Goal: Navigation & Orientation: Find specific page/section

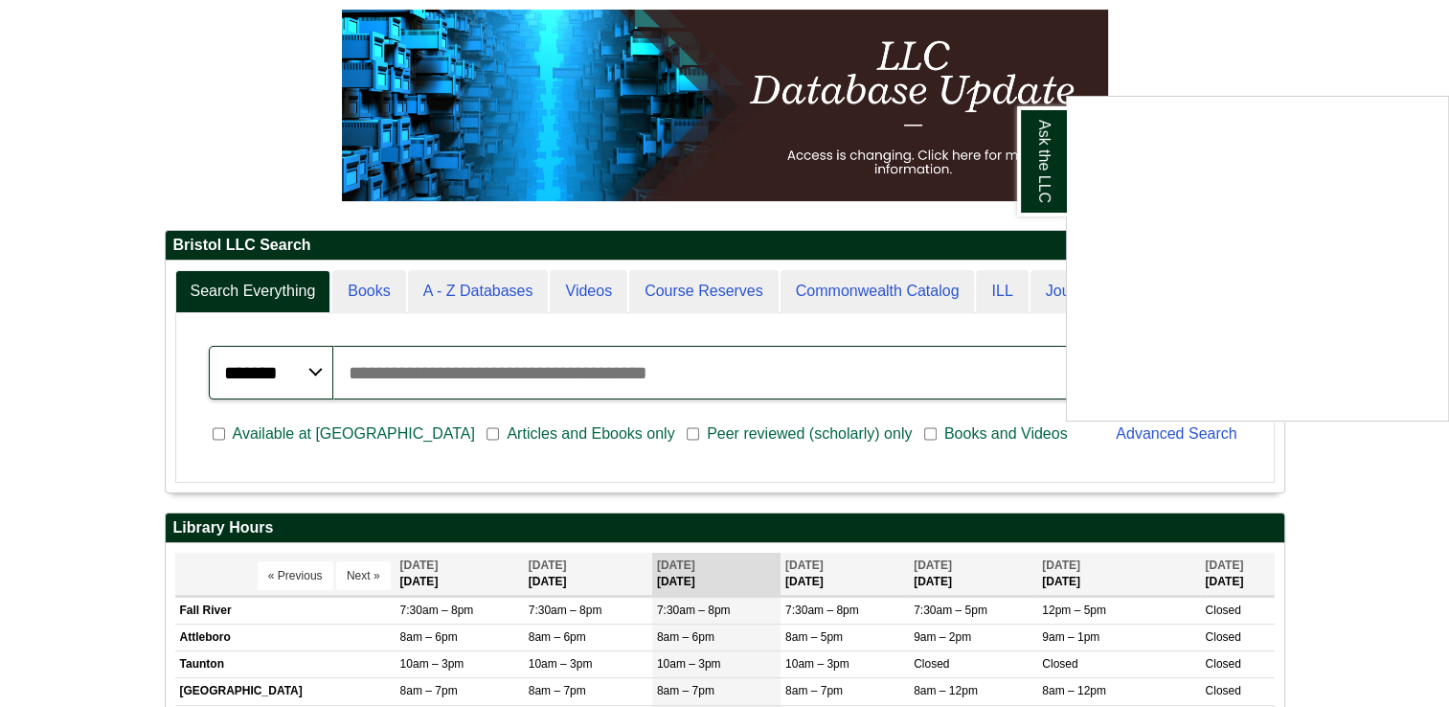
scroll to position [268, 0]
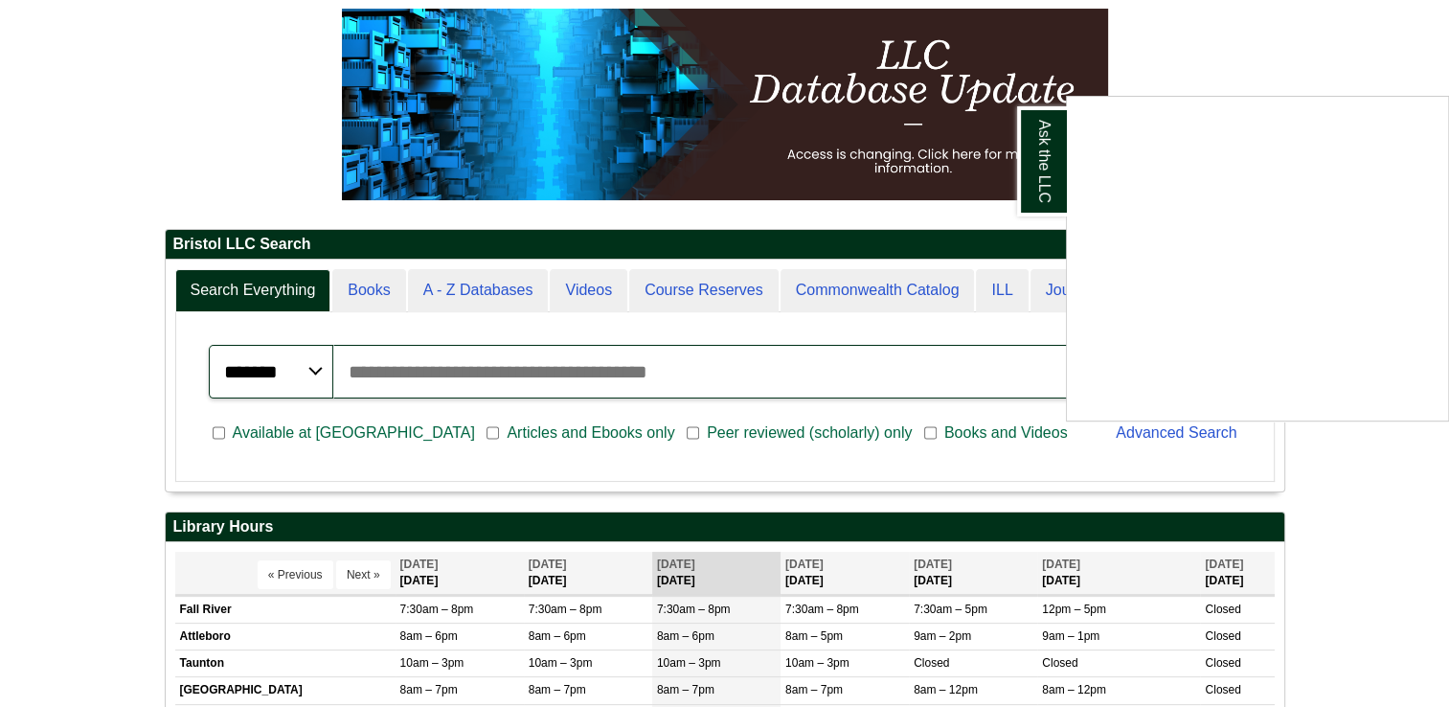
click at [465, 283] on div "Ask the LLC" at bounding box center [724, 353] width 1449 height 707
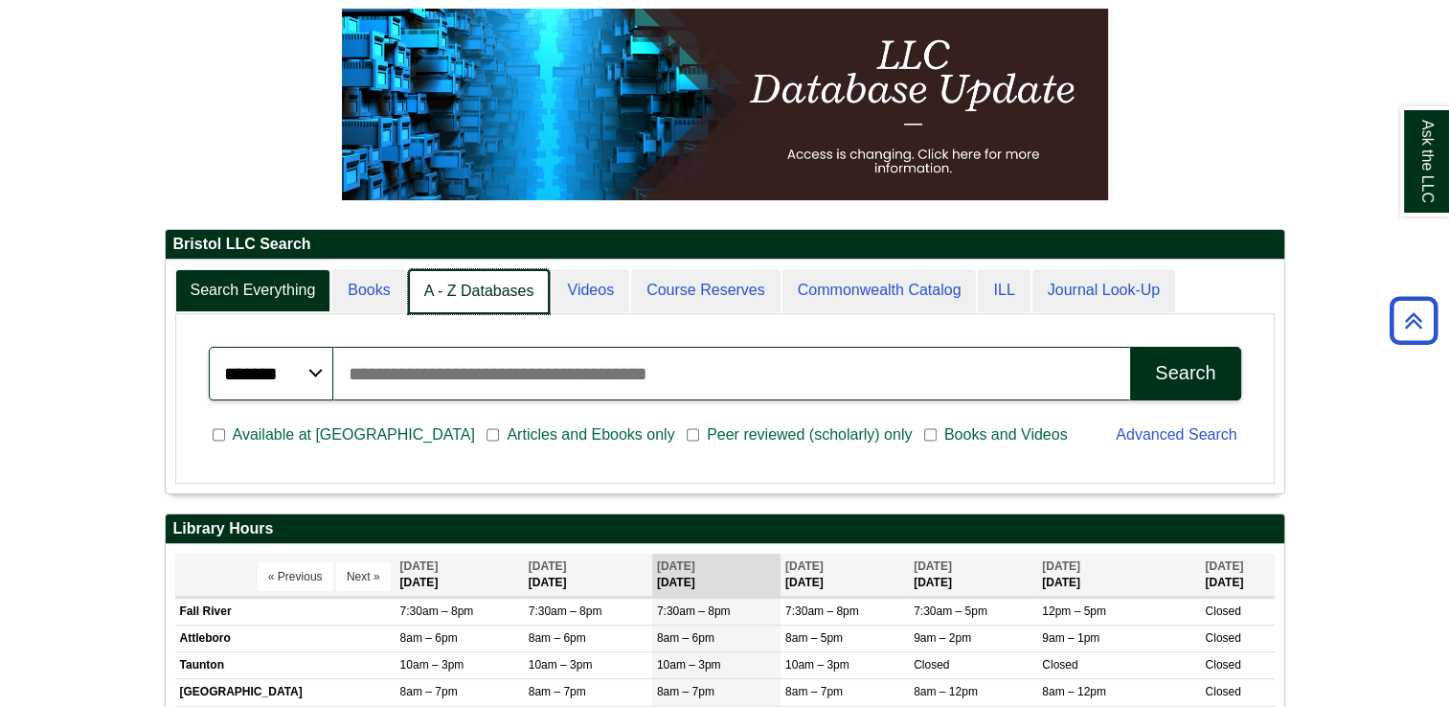
click at [465, 283] on link "A - Z Databases" at bounding box center [479, 291] width 143 height 45
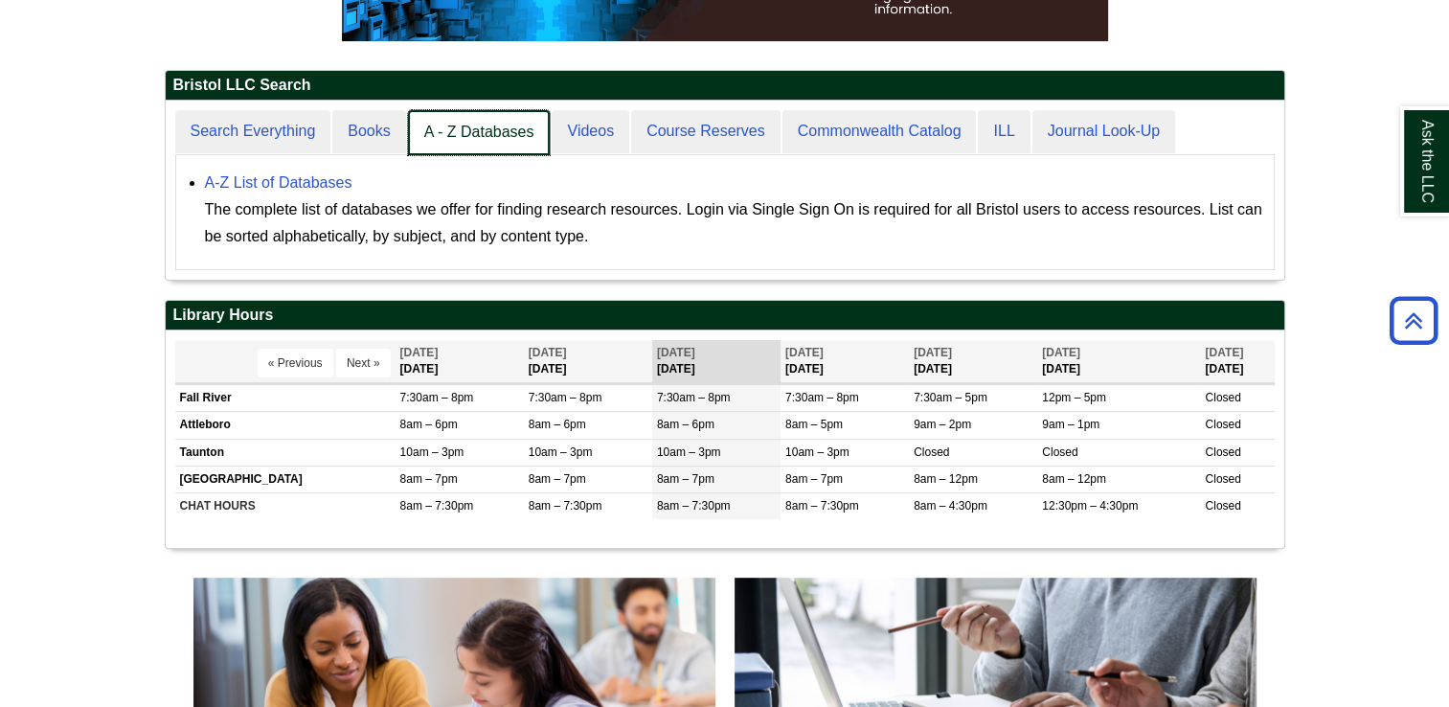
click at [442, 119] on link "A - Z Databases" at bounding box center [479, 132] width 143 height 45
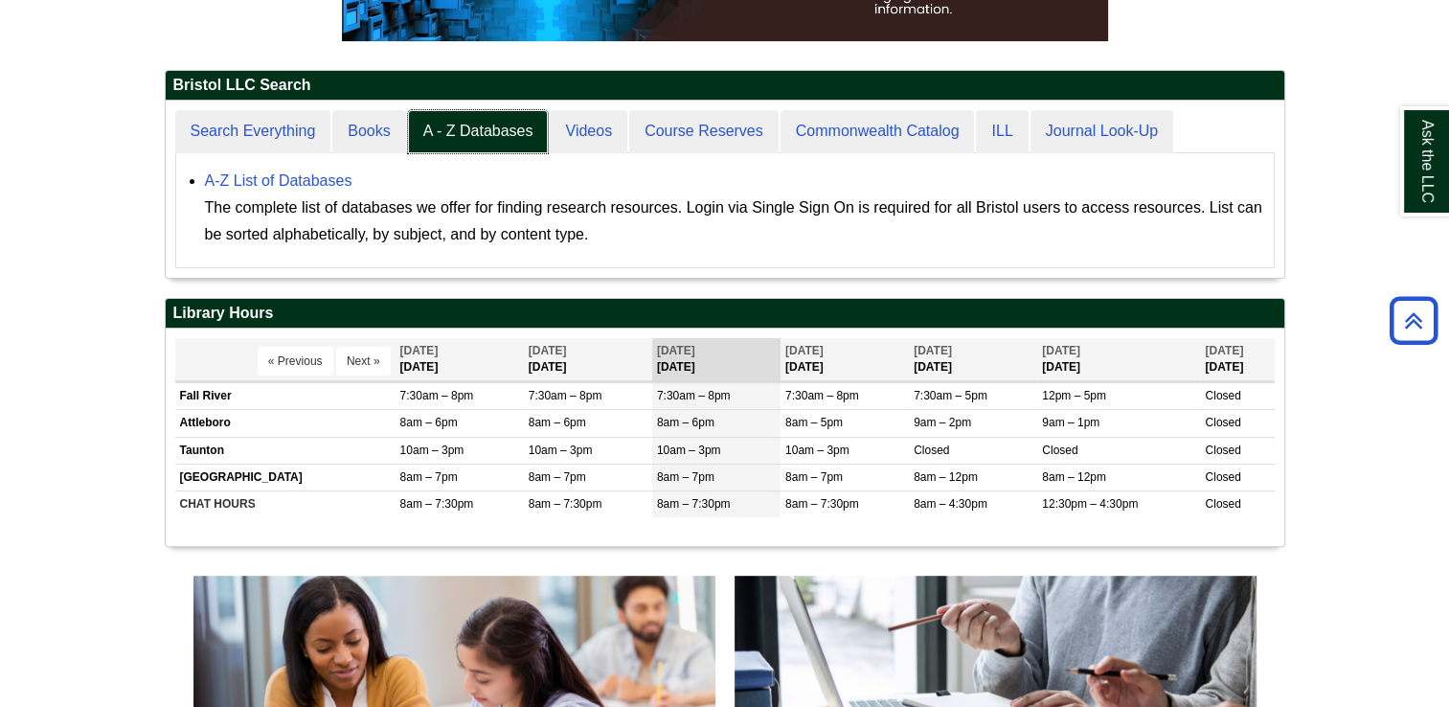
scroll to position [176, 1119]
click at [249, 172] on link "A-Z List of Databases" at bounding box center [278, 180] width 147 height 16
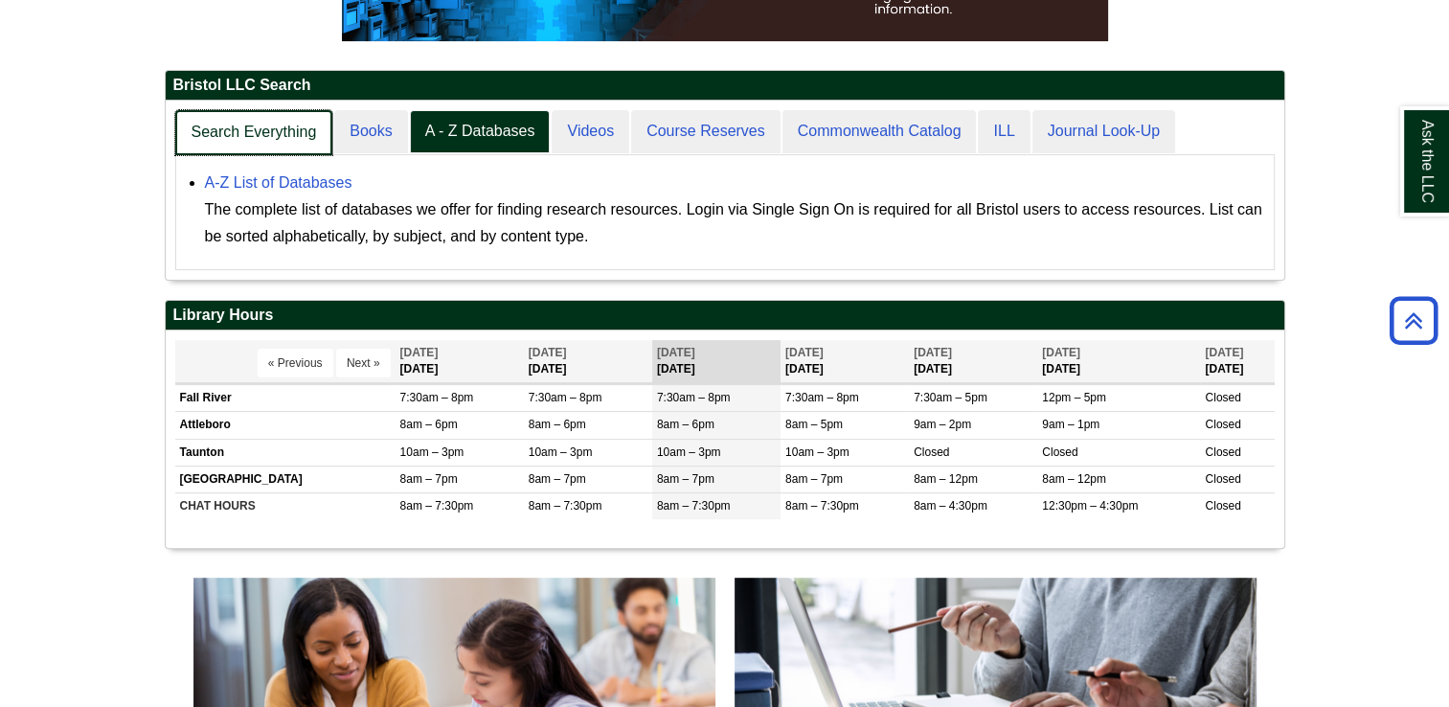
click at [271, 147] on link "Search Everything" at bounding box center [254, 132] width 158 height 45
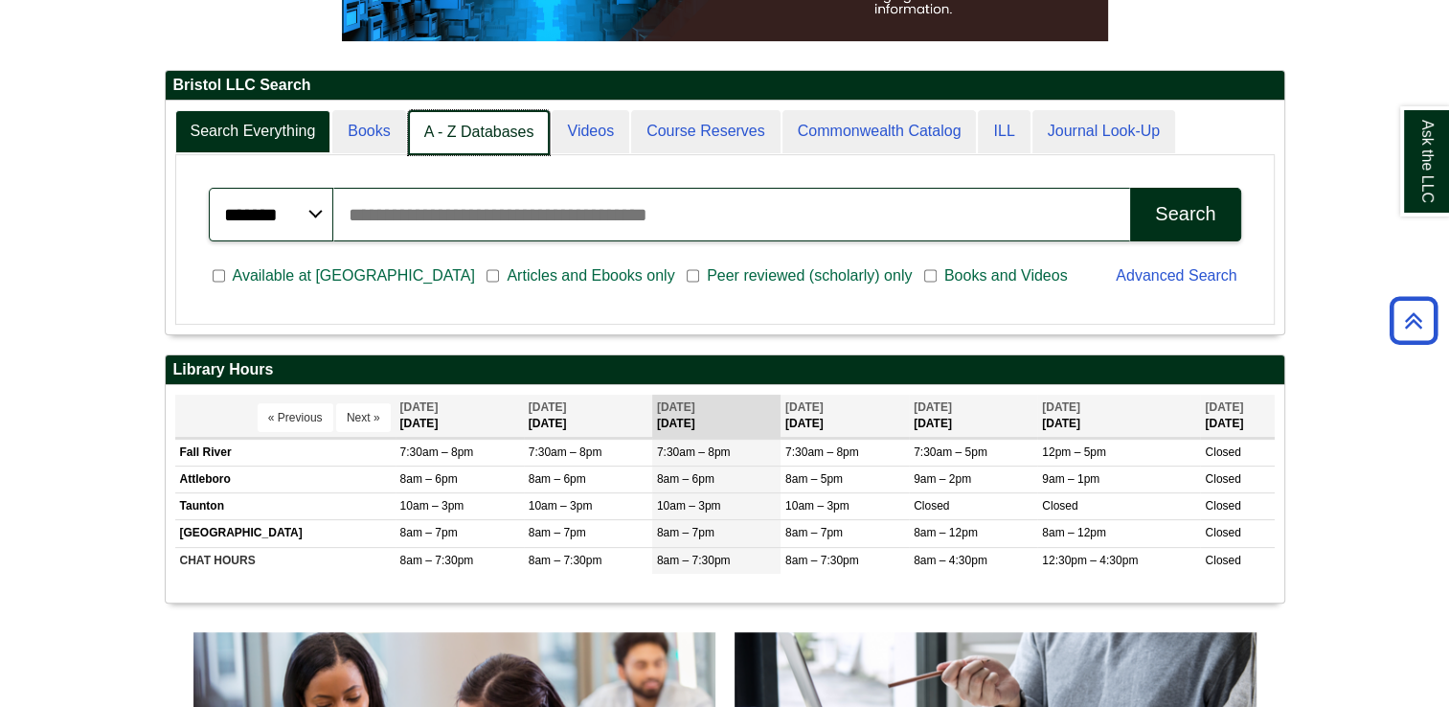
click at [463, 121] on link "A - Z Databases" at bounding box center [479, 132] width 143 height 45
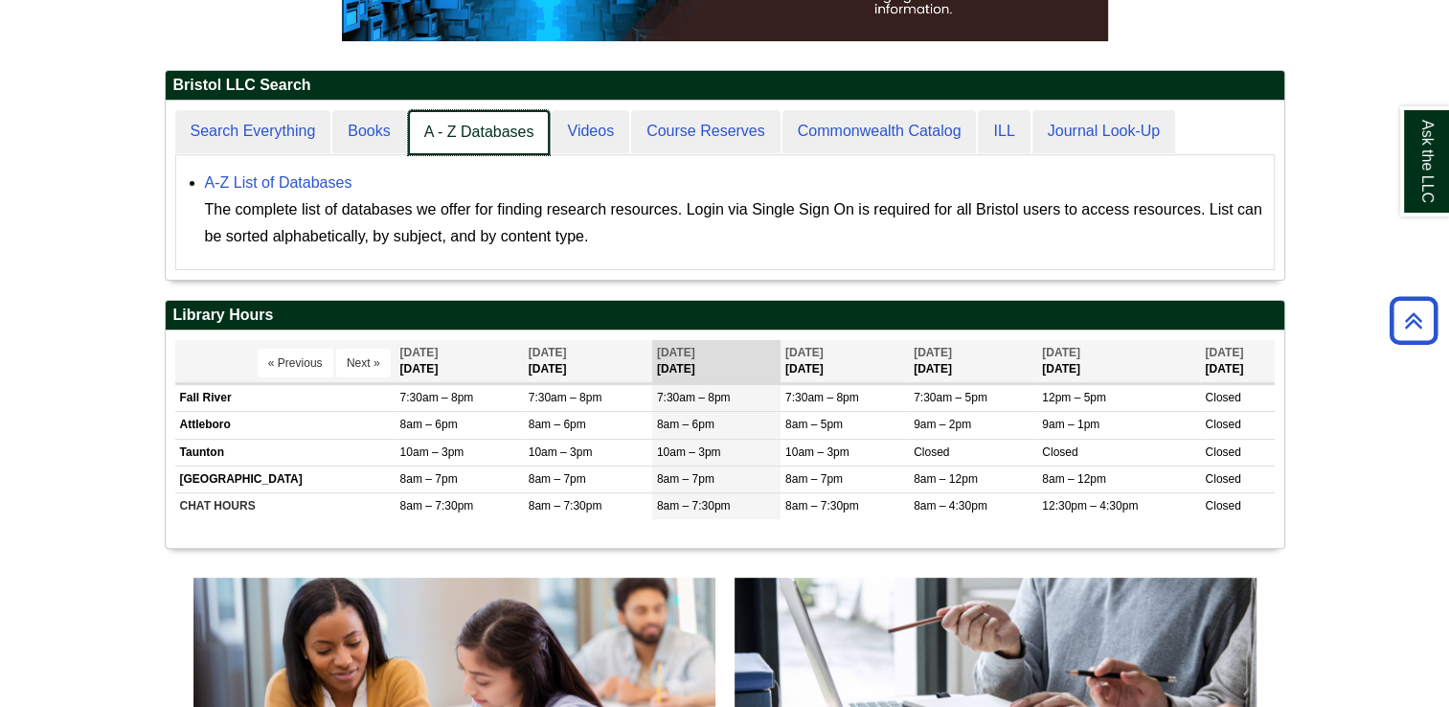
scroll to position [177, 1119]
click at [464, 123] on link "A - Z Databases" at bounding box center [479, 132] width 143 height 45
click at [467, 133] on link "A - Z Databases" at bounding box center [479, 132] width 143 height 45
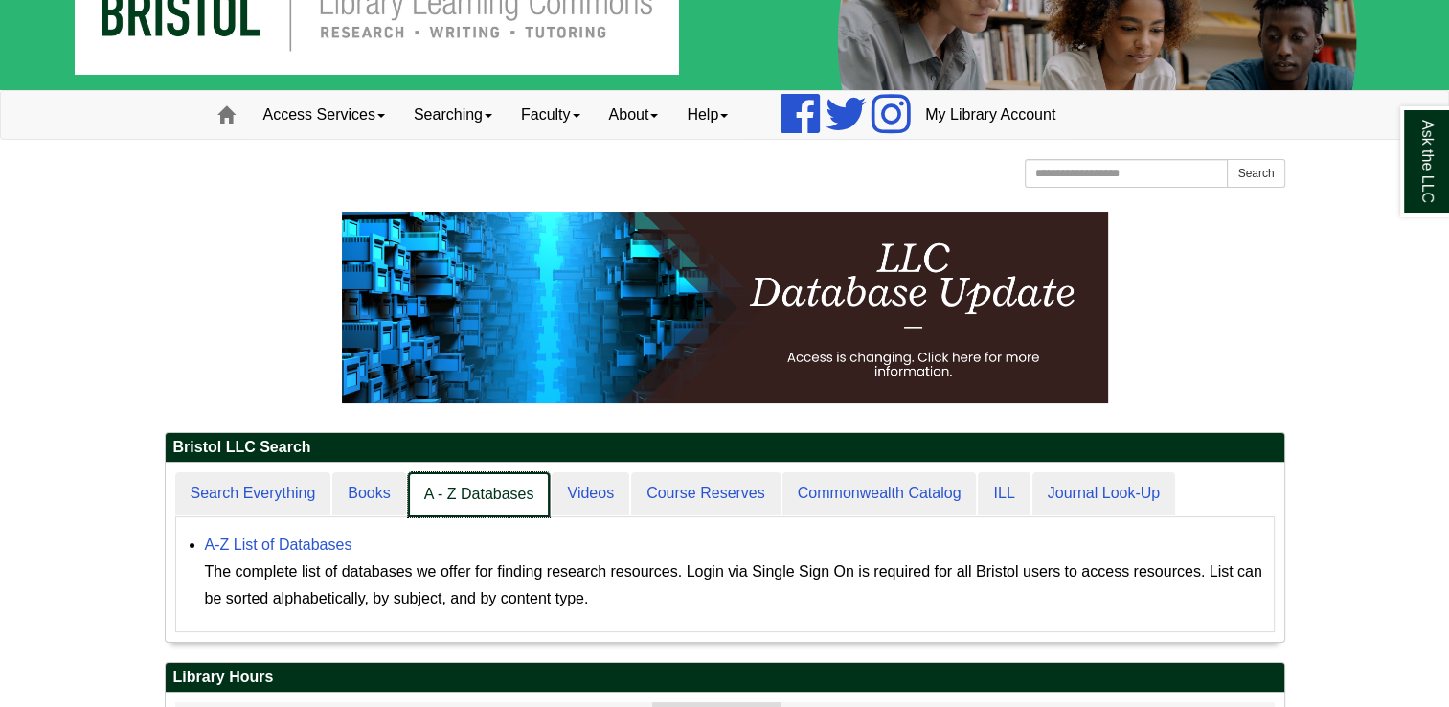
click at [449, 500] on link "A - Z Databases" at bounding box center [479, 494] width 143 height 45
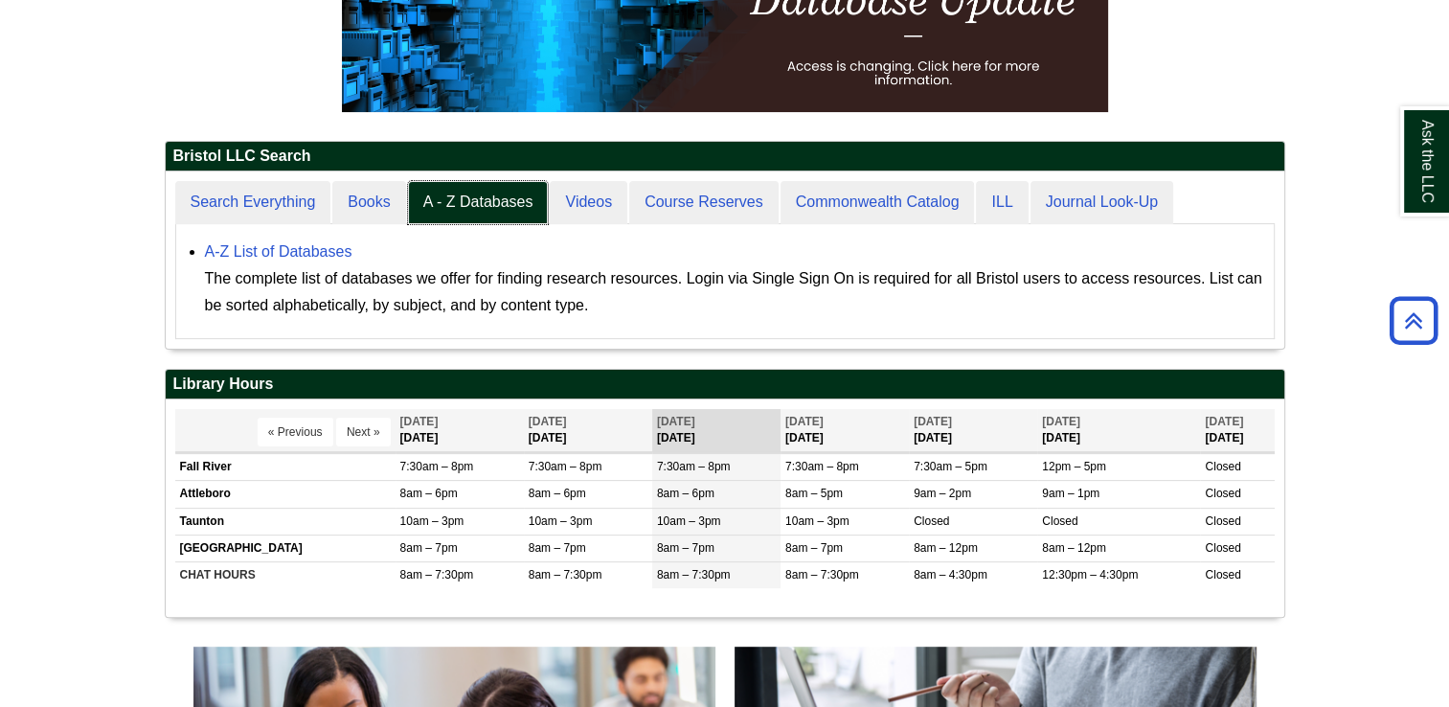
scroll to position [10, 9]
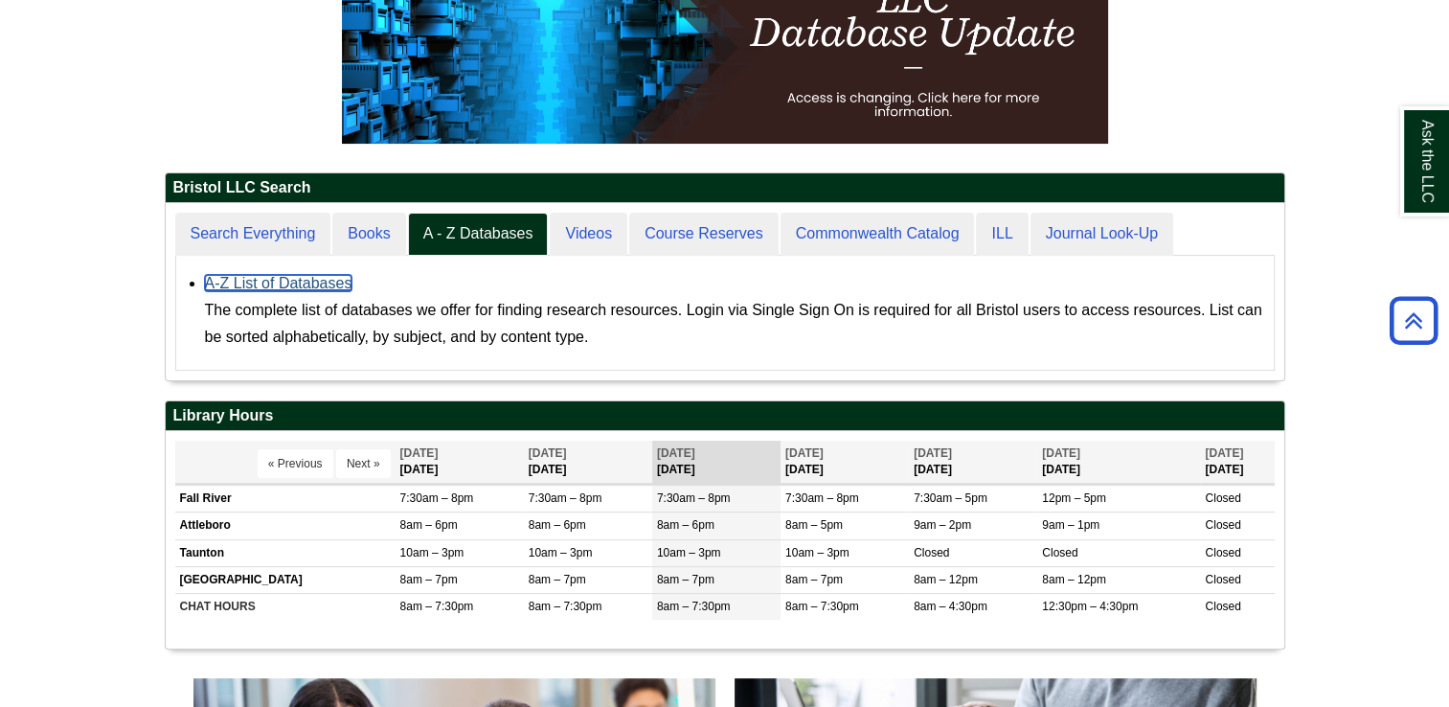
click at [302, 289] on link "A-Z List of Databases" at bounding box center [278, 283] width 147 height 16
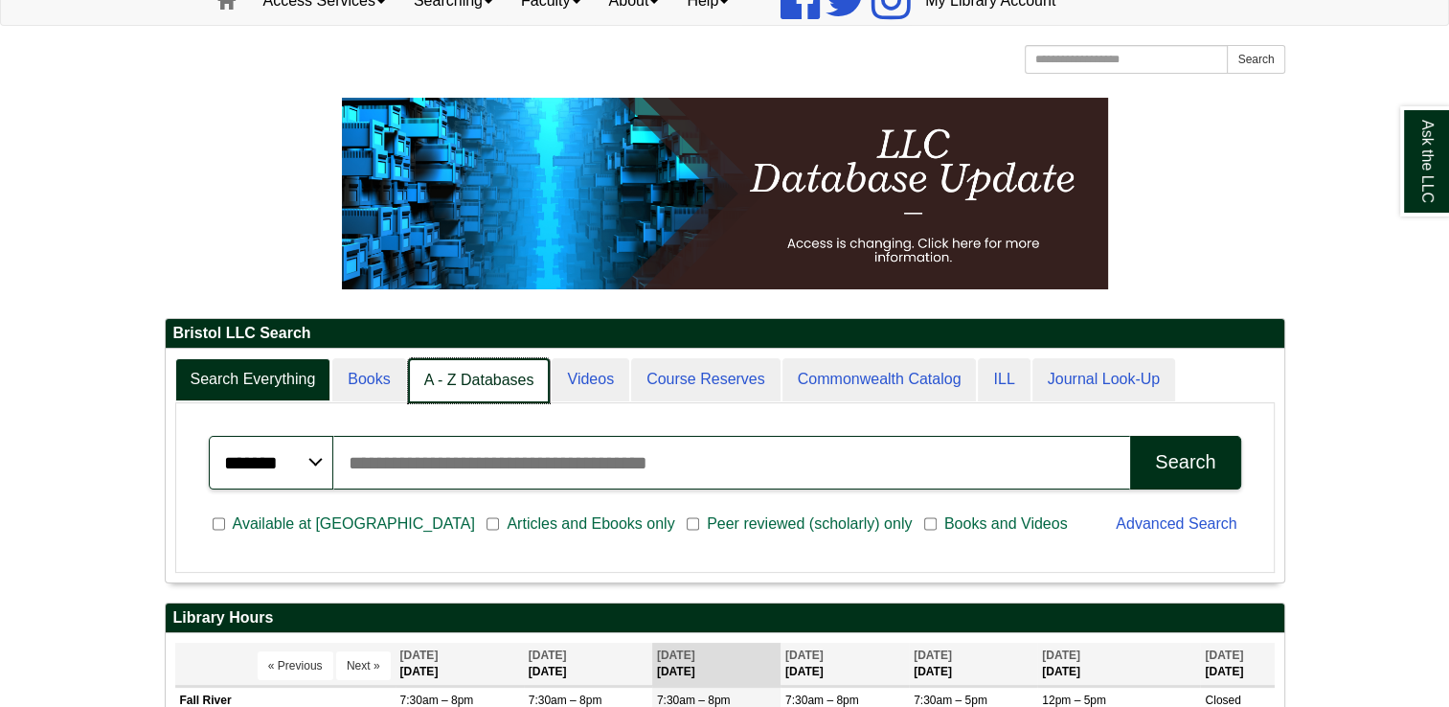
scroll to position [10, 9]
click at [481, 389] on link "A - Z Databases" at bounding box center [479, 380] width 143 height 45
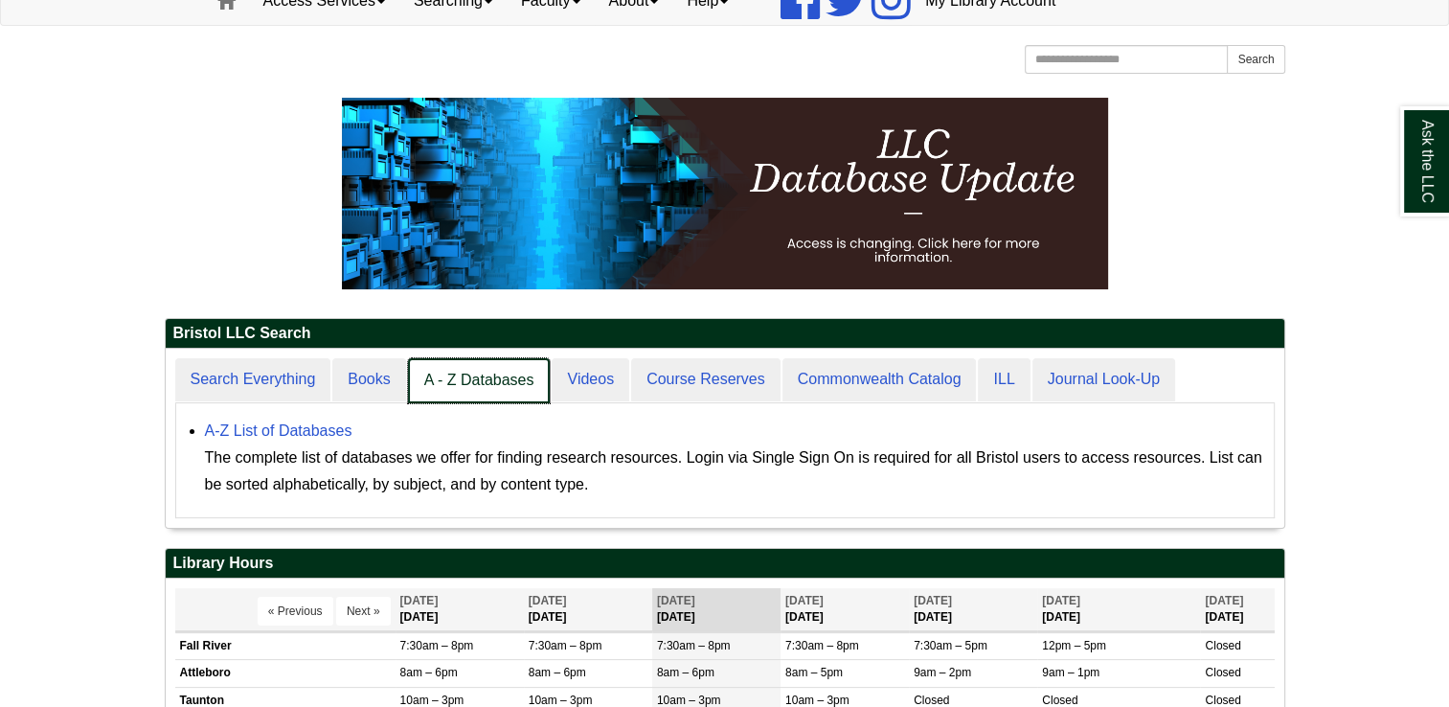
click at [481, 389] on link "A - Z Databases" at bounding box center [479, 380] width 143 height 45
click at [465, 378] on link "A - Z Databases" at bounding box center [479, 380] width 143 height 45
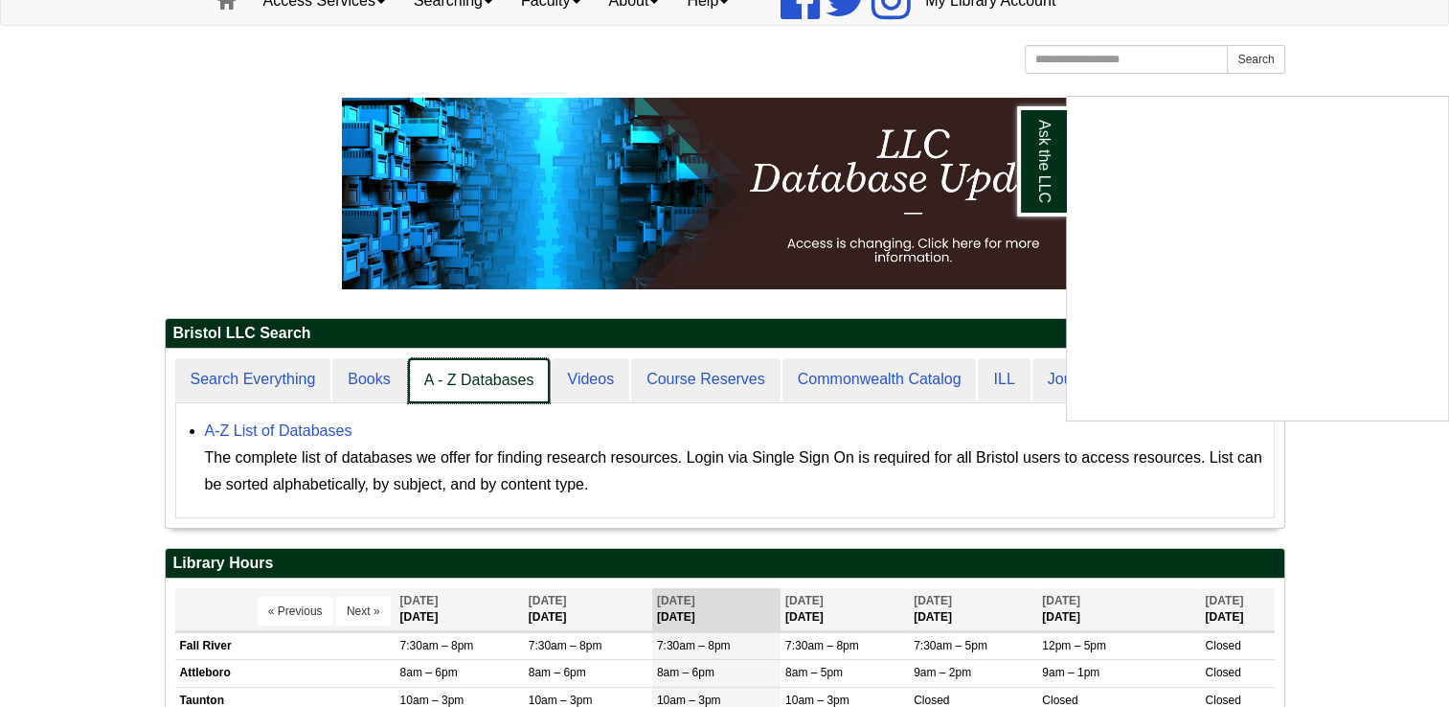
scroll to position [176, 1119]
click at [465, 378] on div "Ask the LLC" at bounding box center [724, 353] width 1449 height 707
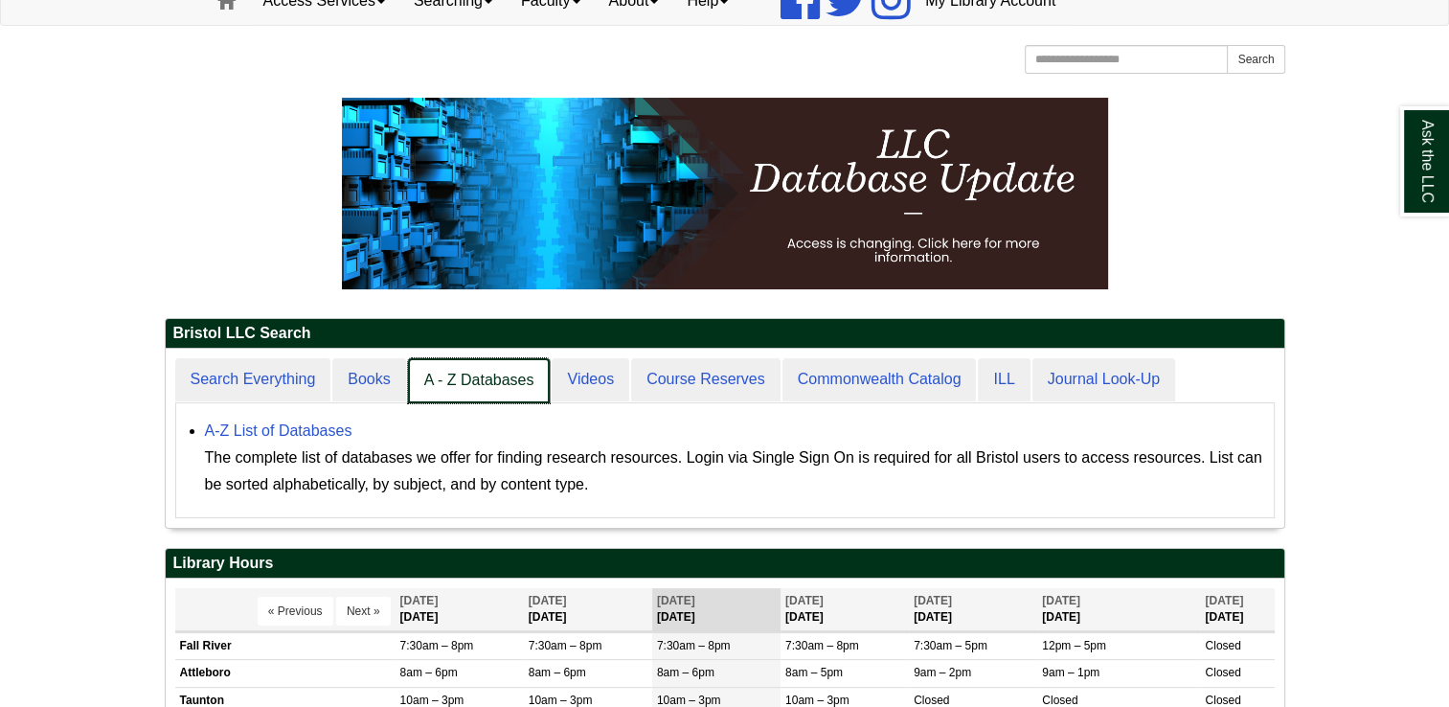
scroll to position [177, 1119]
click at [465, 378] on link "A - Z Databases" at bounding box center [479, 380] width 143 height 45
click at [534, 389] on link "A - Z Databases" at bounding box center [479, 380] width 143 height 45
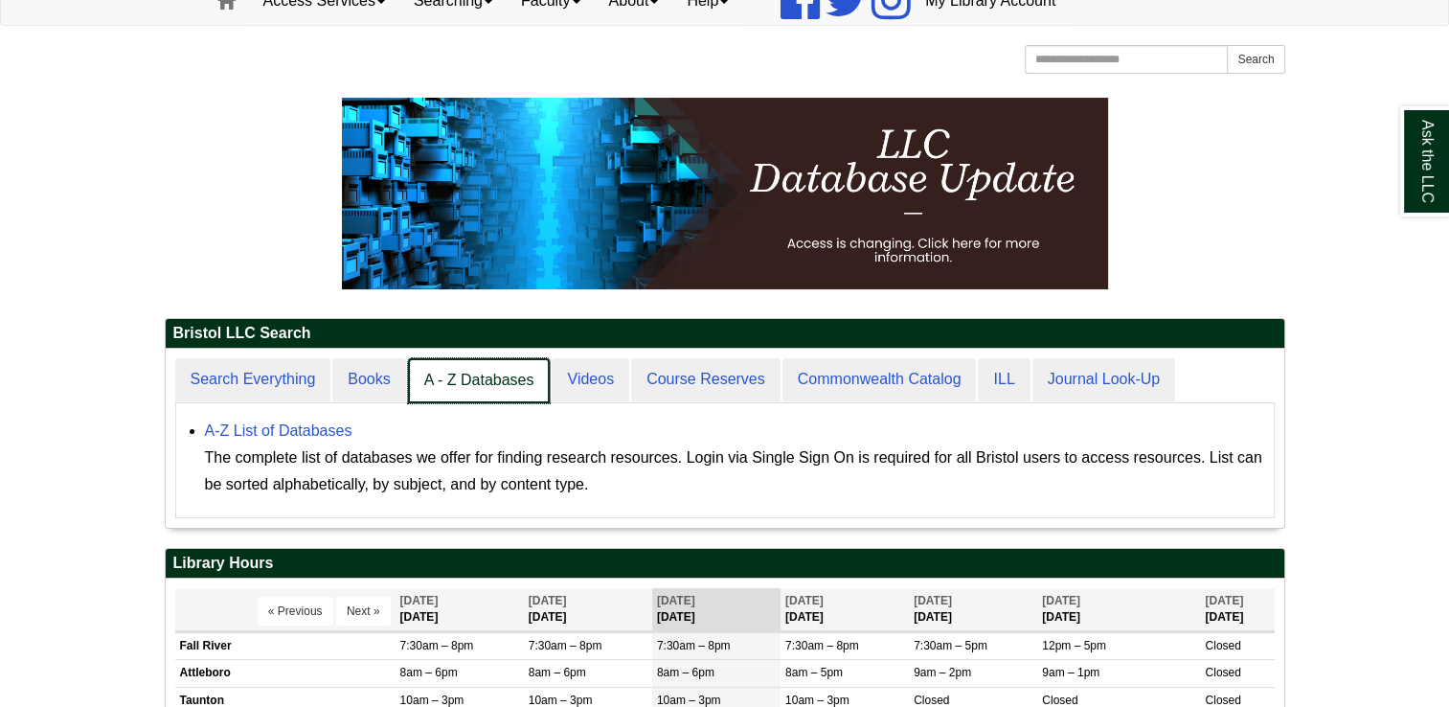
click at [534, 389] on link "A - Z Databases" at bounding box center [479, 380] width 143 height 45
click at [490, 380] on link "A - Z Databases" at bounding box center [479, 380] width 143 height 45
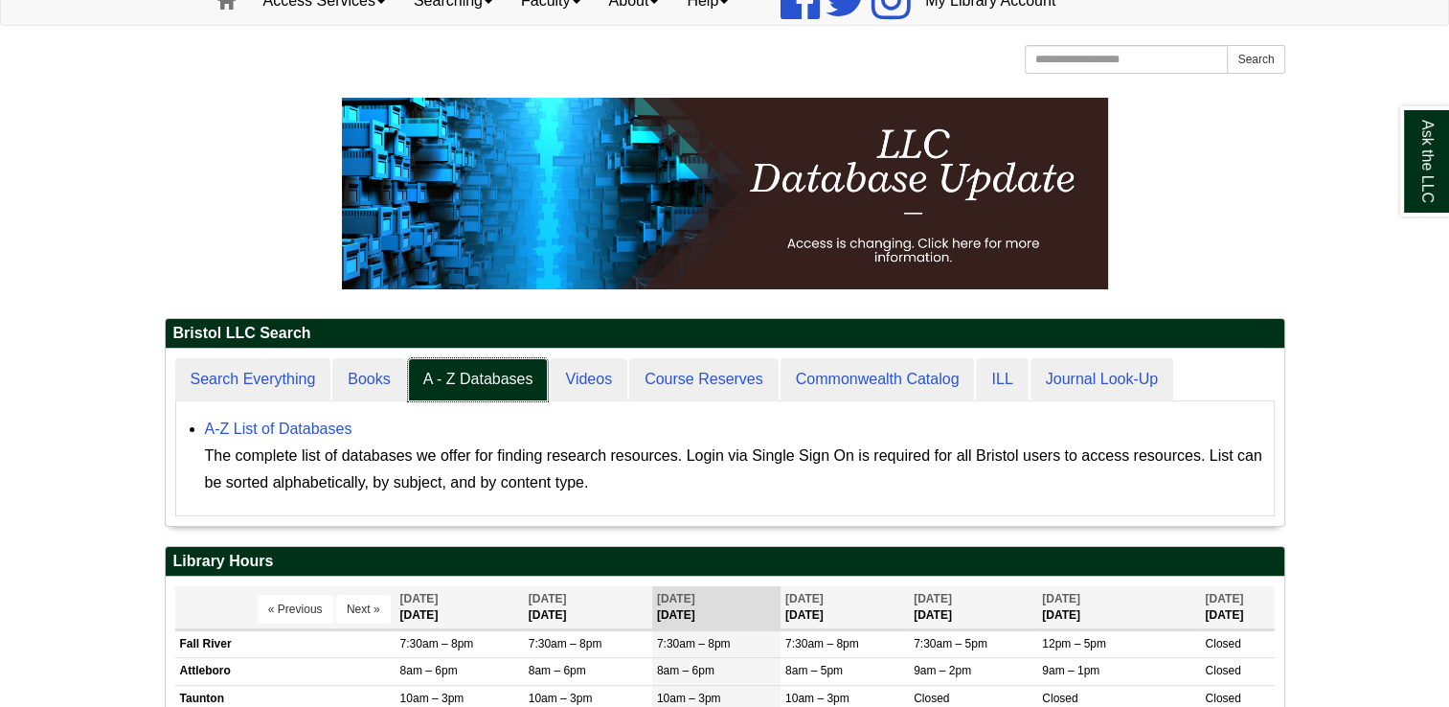
scroll to position [176, 1119]
click at [269, 428] on link "A-Z List of Databases" at bounding box center [278, 428] width 147 height 16
